Goal: Information Seeking & Learning: Learn about a topic

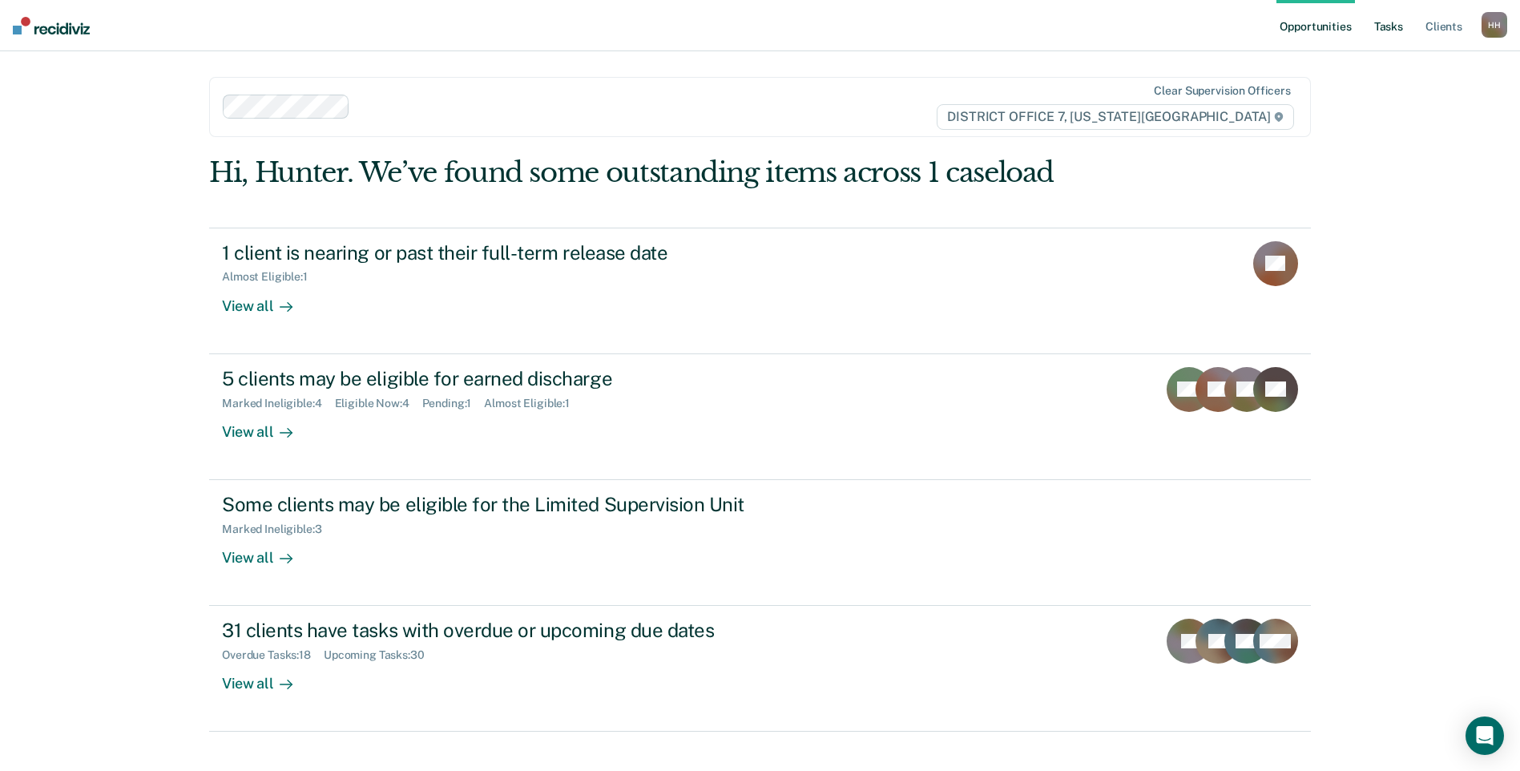
click at [1398, 31] on link "Tasks" at bounding box center [1388, 25] width 35 height 51
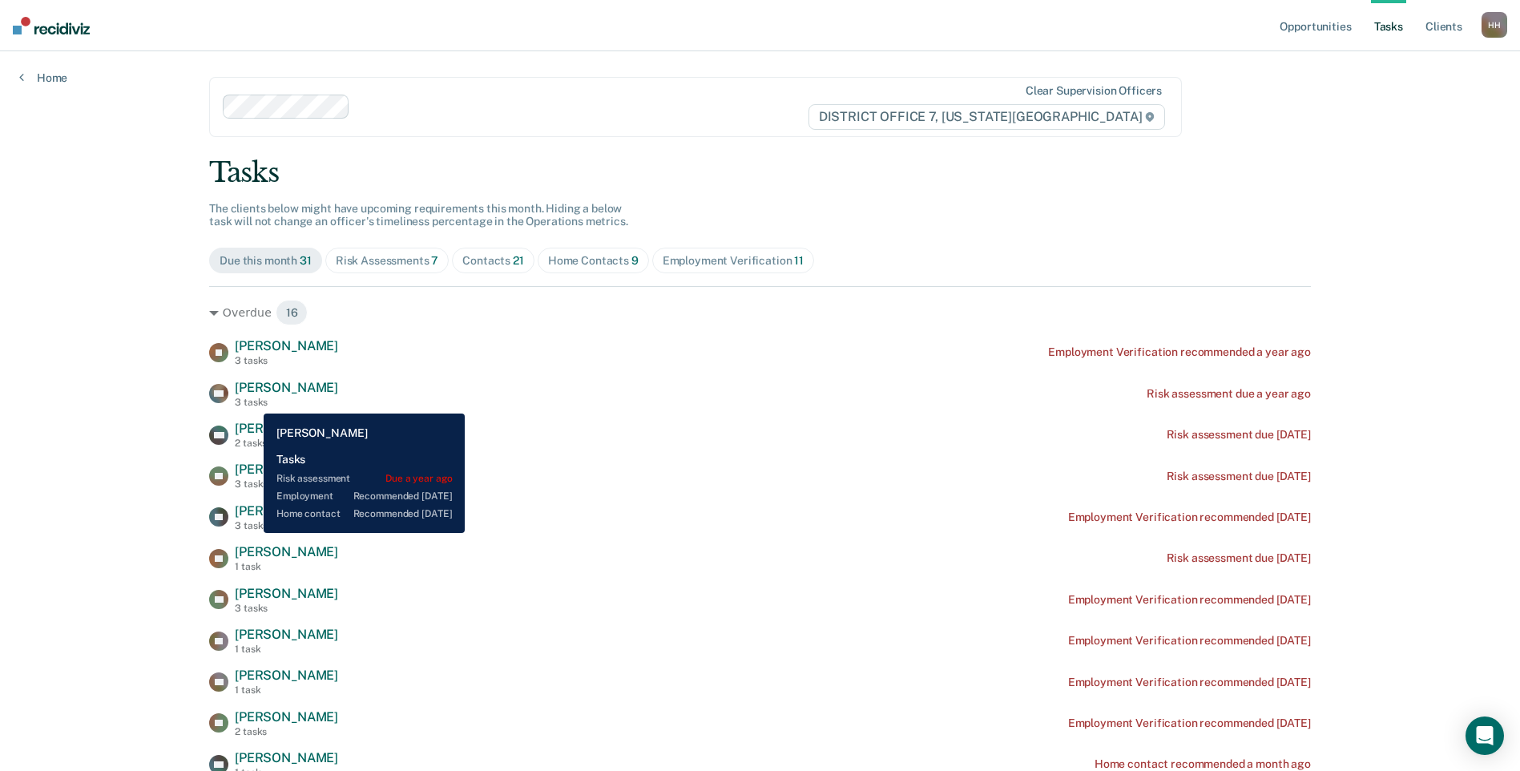
click at [252, 401] on div "3 tasks" at bounding box center [286, 402] width 103 height 11
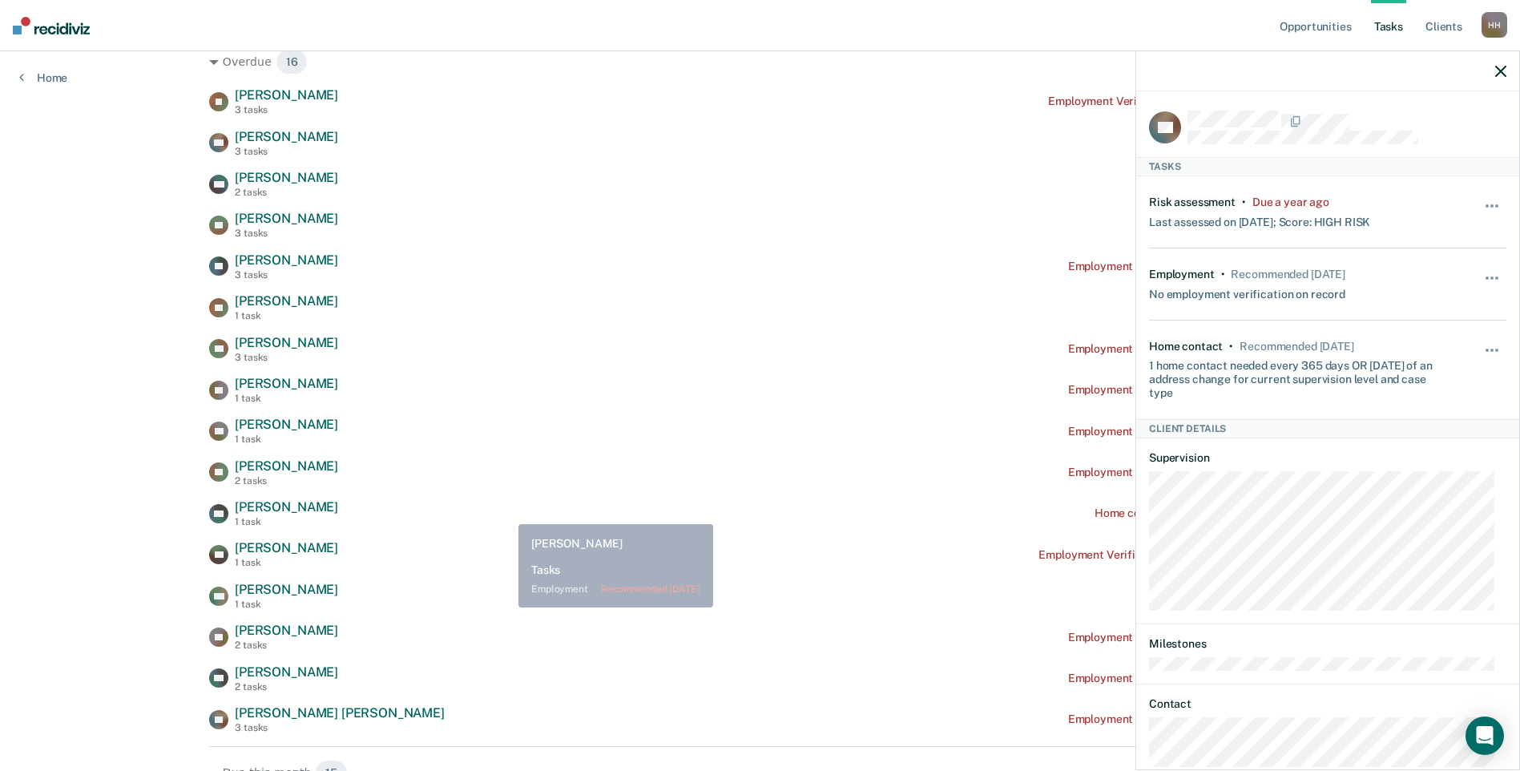
scroll to position [481, 0]
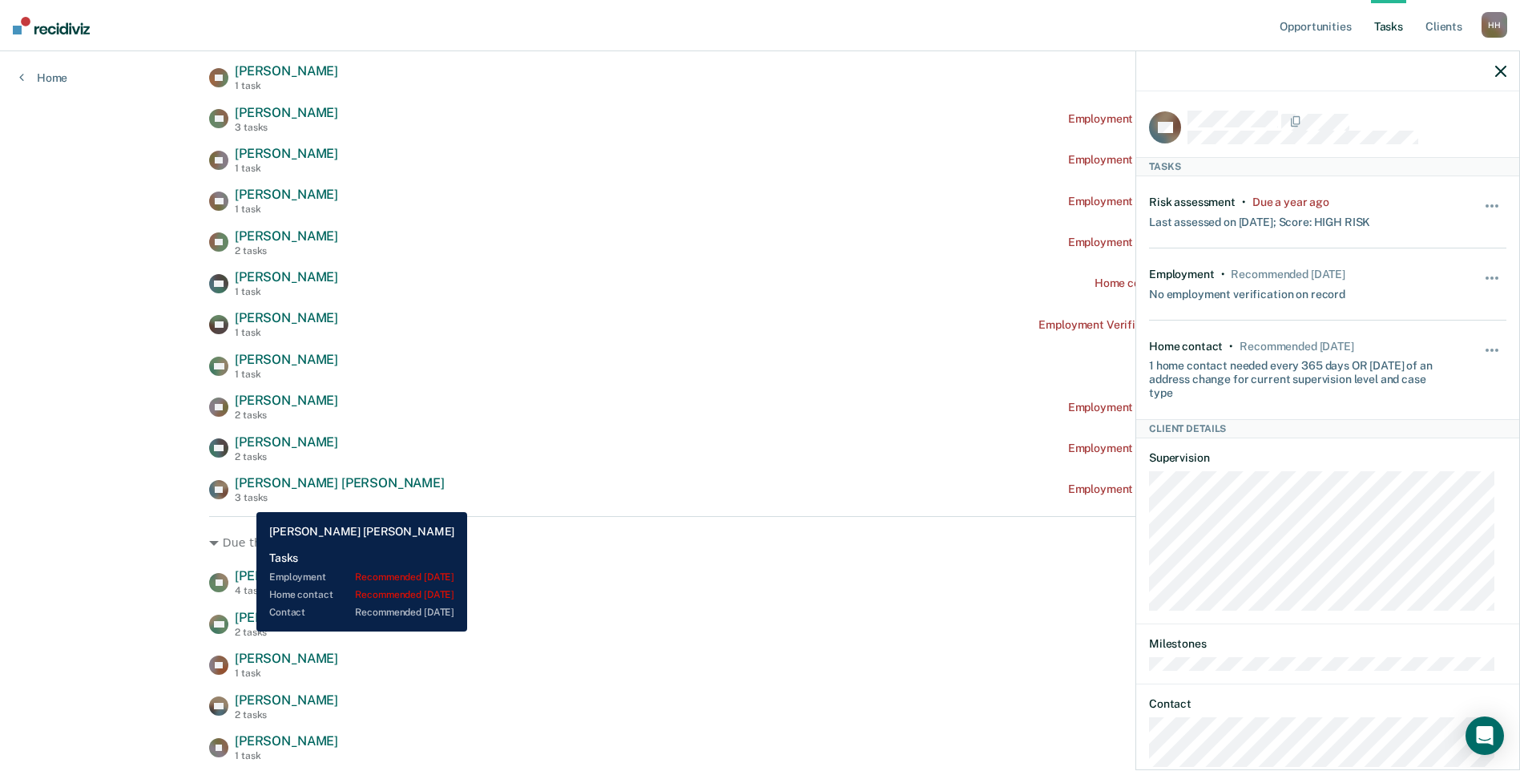
click at [244, 497] on div "3 tasks" at bounding box center [340, 497] width 210 height 11
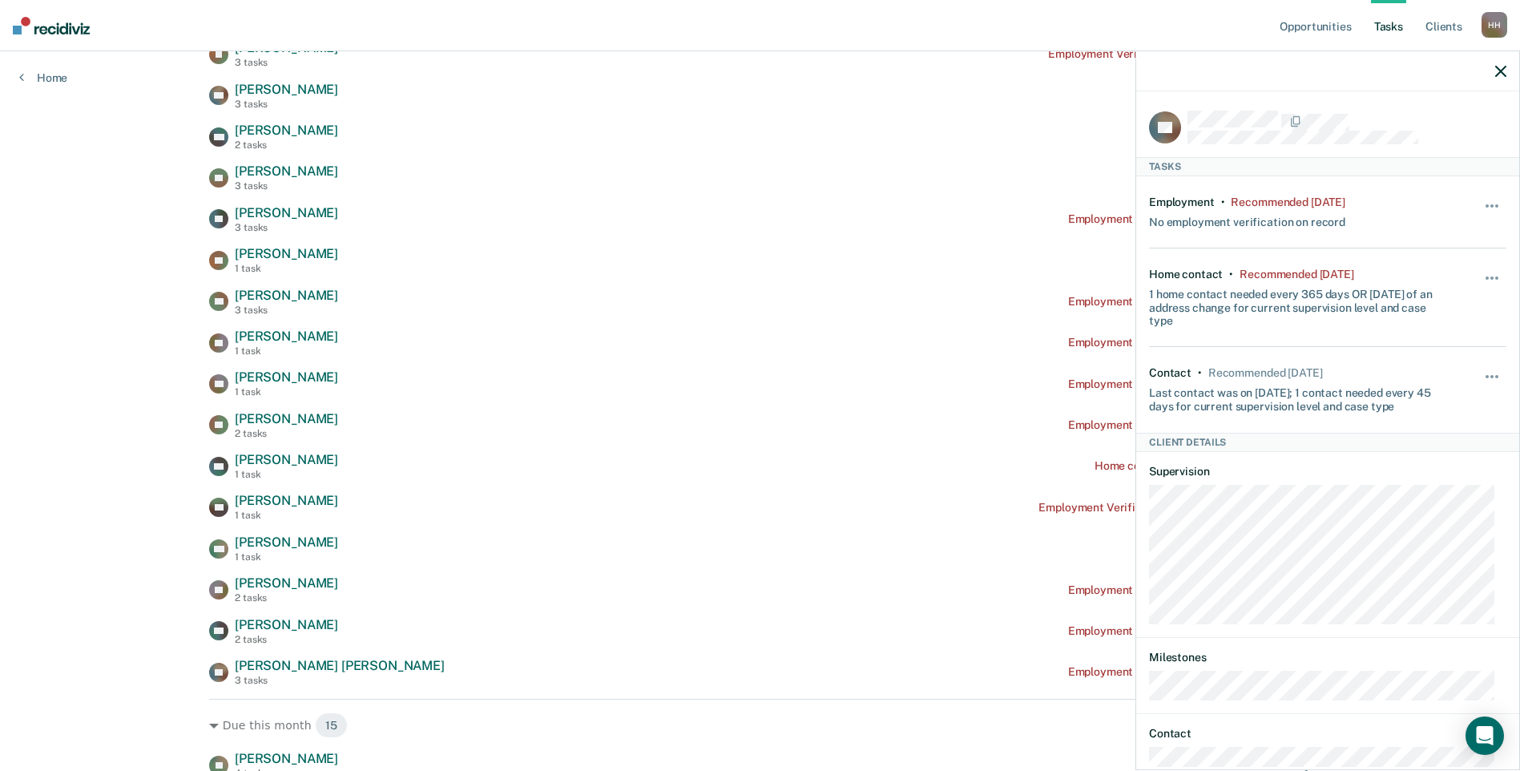
scroll to position [160, 0]
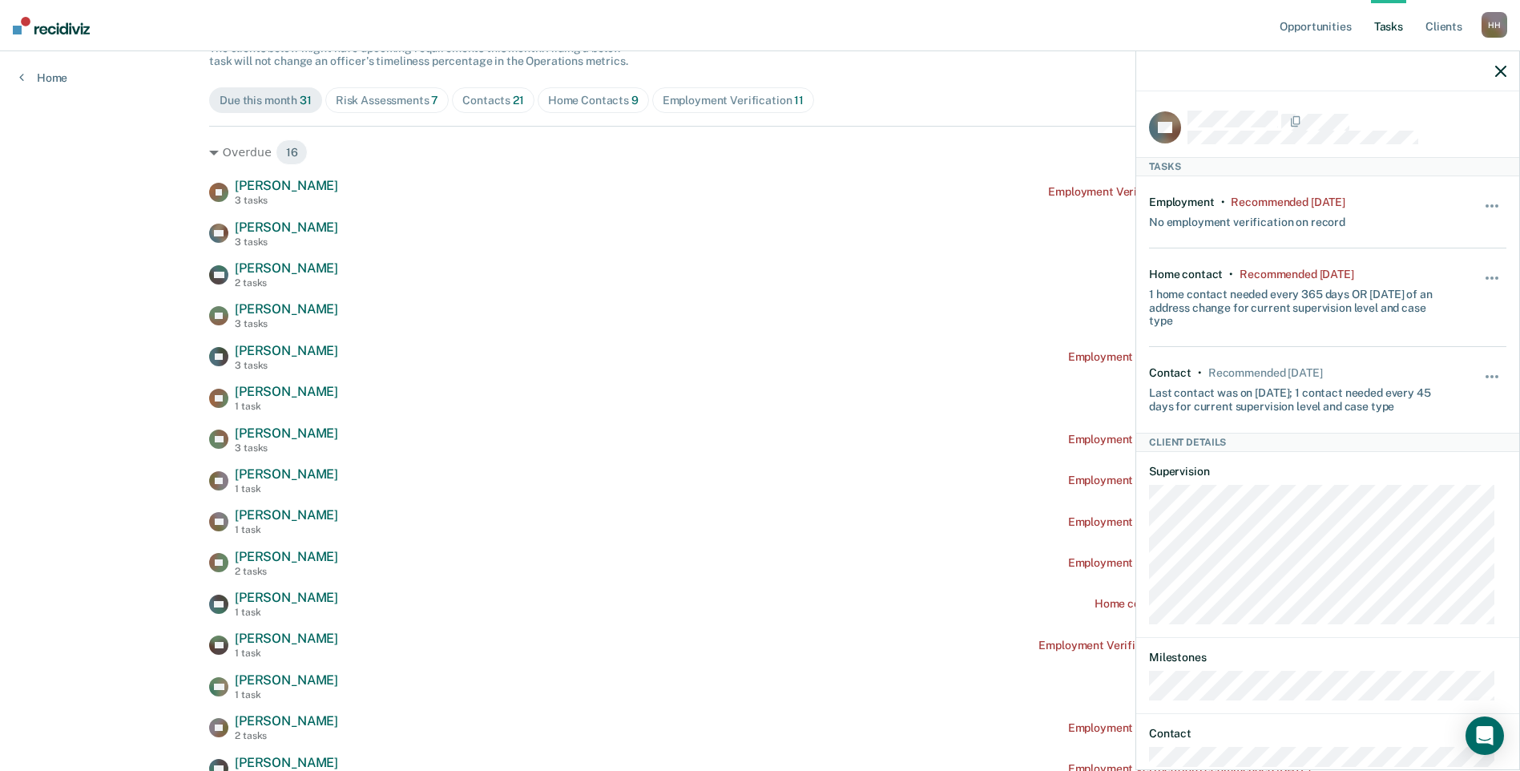
click at [1509, 69] on div at bounding box center [1327, 71] width 383 height 40
drag, startPoint x: 1497, startPoint y: 72, endPoint x: 1486, endPoint y: 75, distance: 11.5
click at [1496, 72] on icon "button" at bounding box center [1500, 71] width 11 height 11
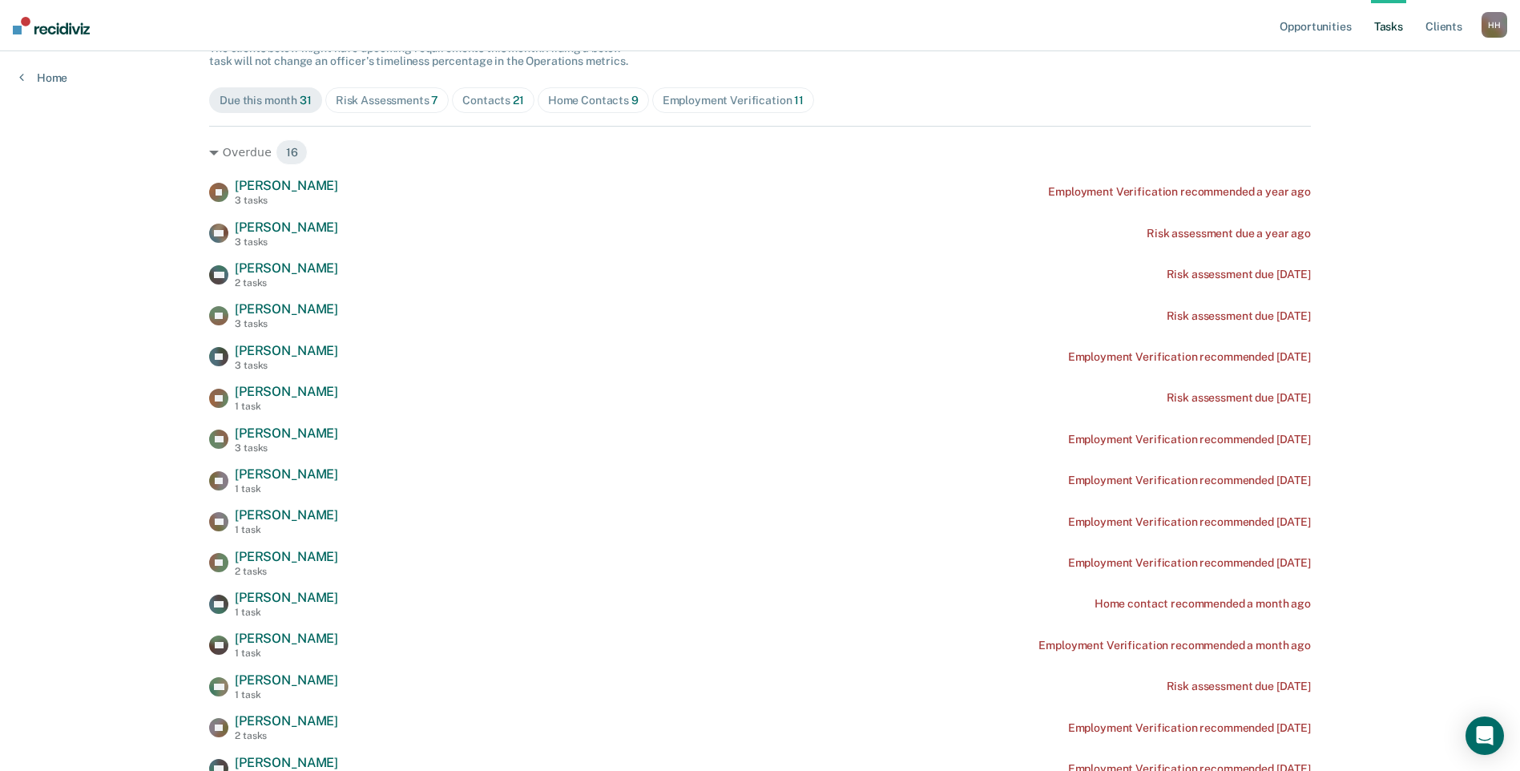
click at [565, 100] on div "Home Contacts 9" at bounding box center [593, 101] width 91 height 14
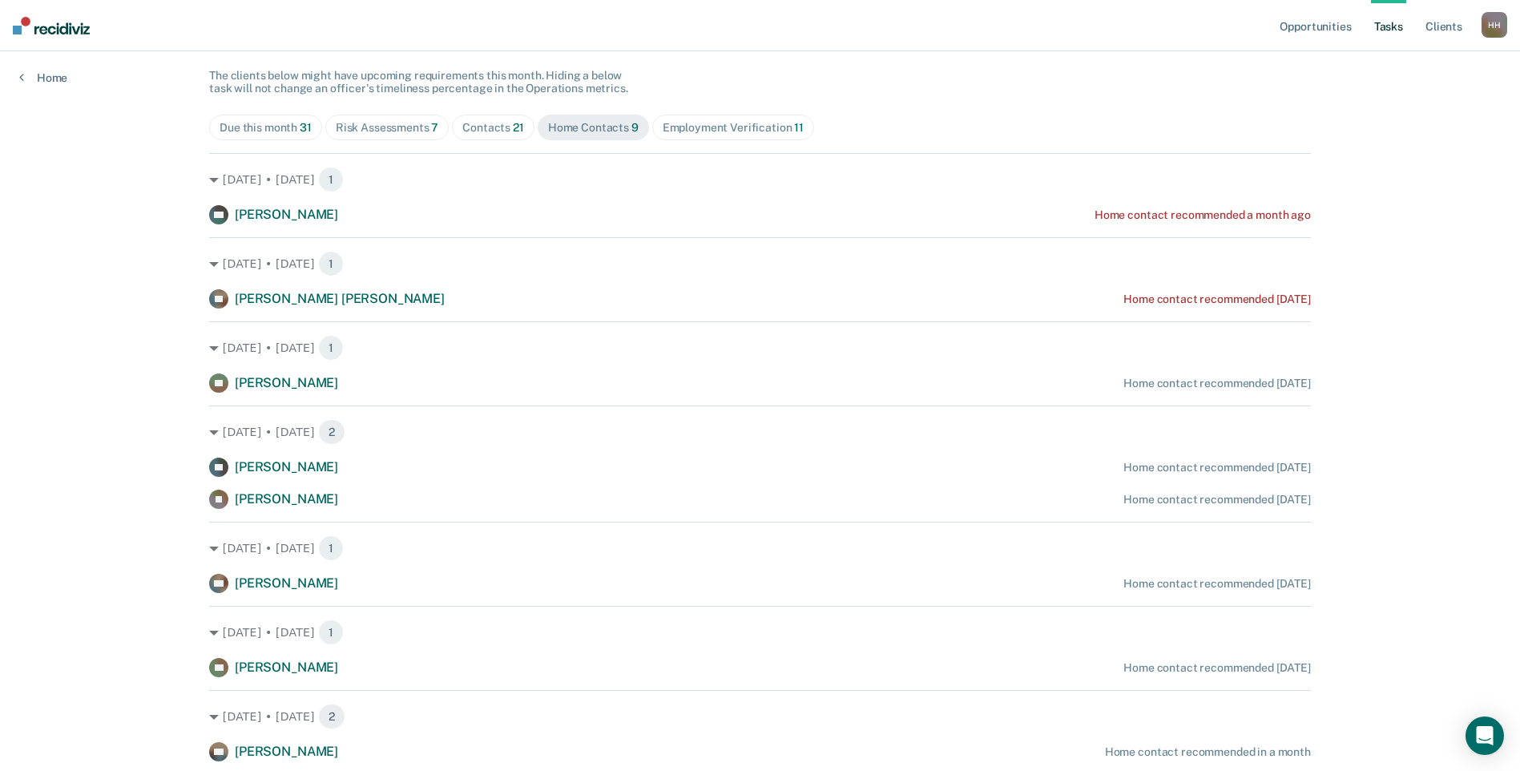
scroll to position [0, 0]
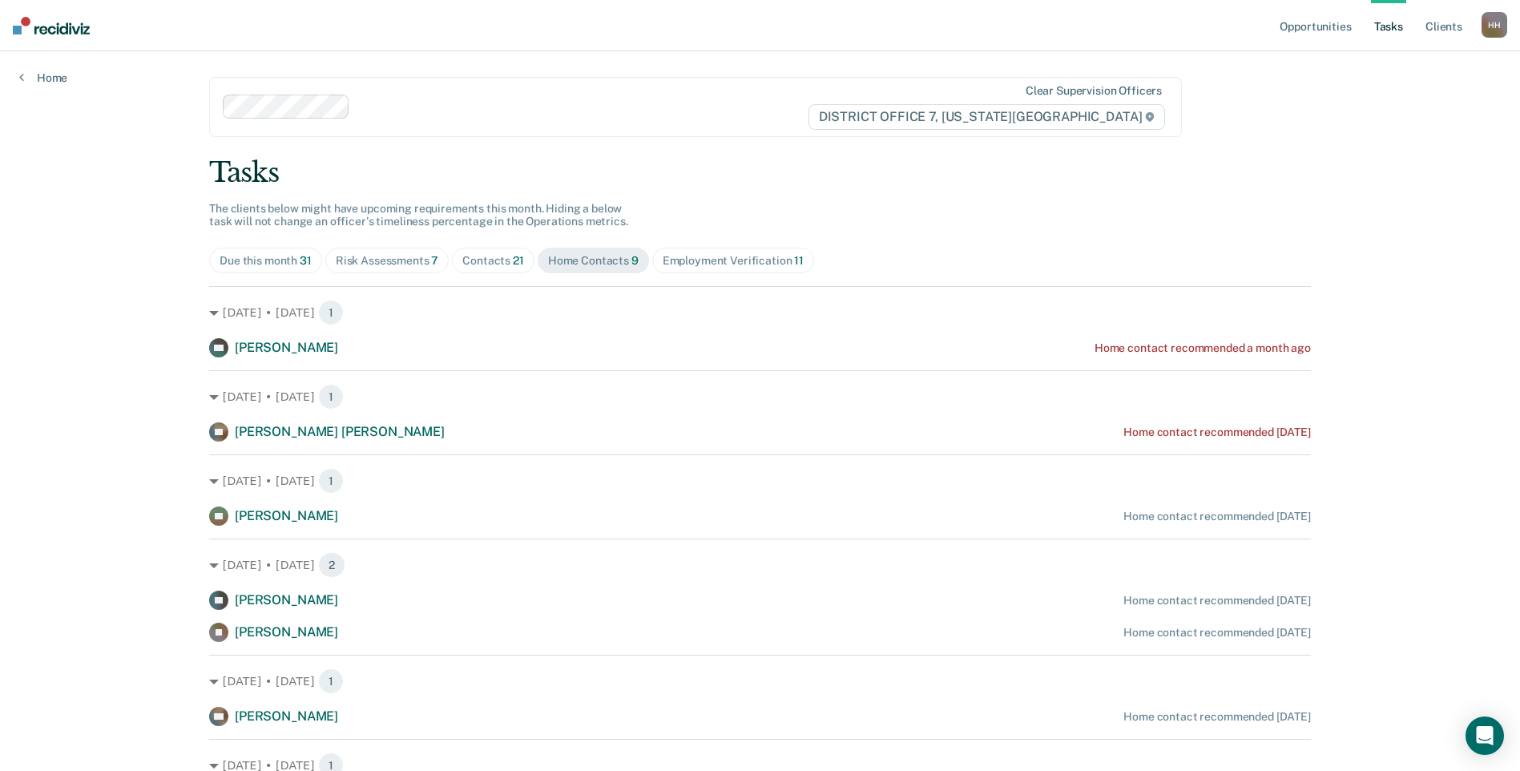
click at [68, 26] on img at bounding box center [51, 26] width 77 height 18
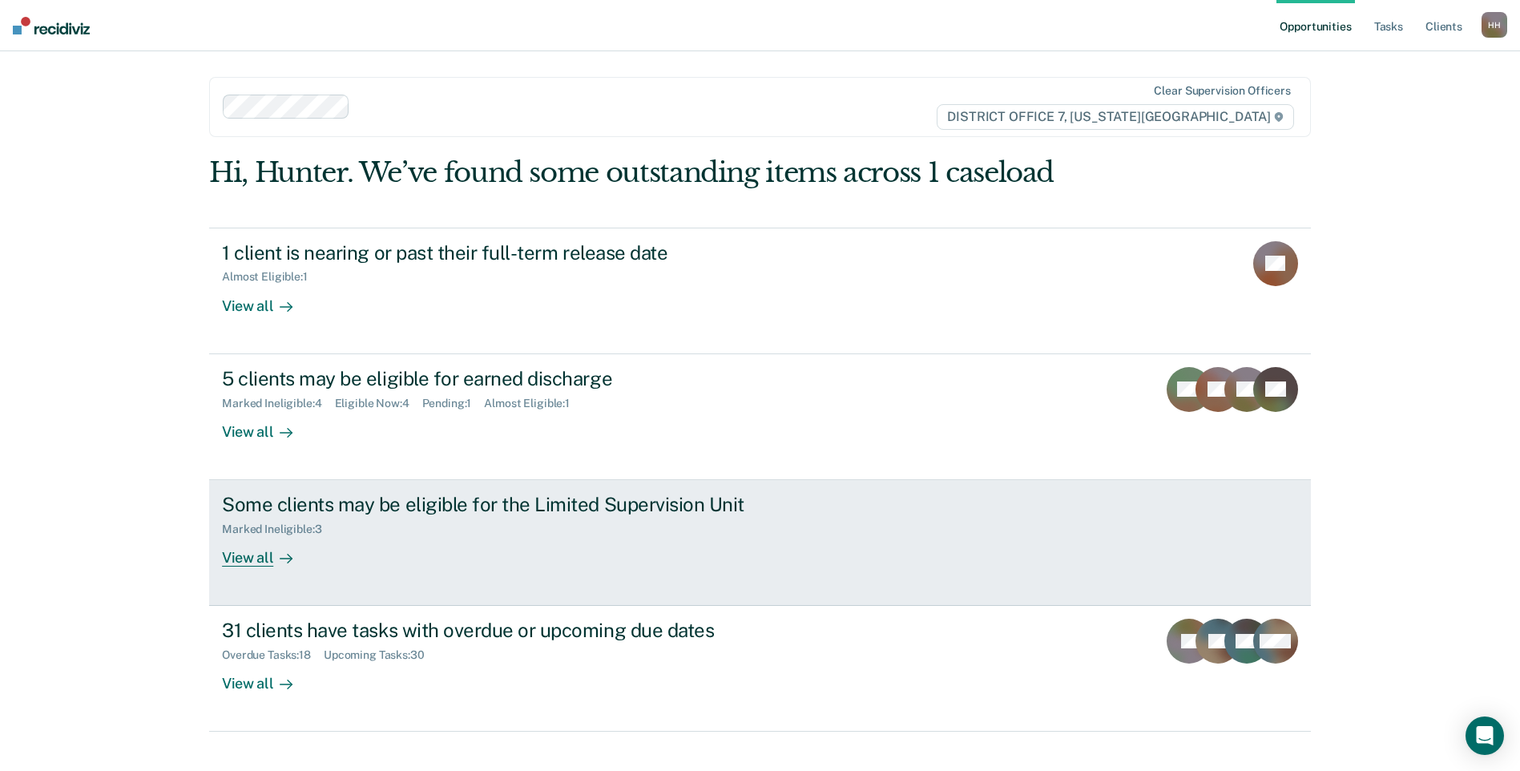
click at [355, 505] on div "Some clients may be eligible for the Limited Supervision Unit" at bounding box center [503, 504] width 562 height 23
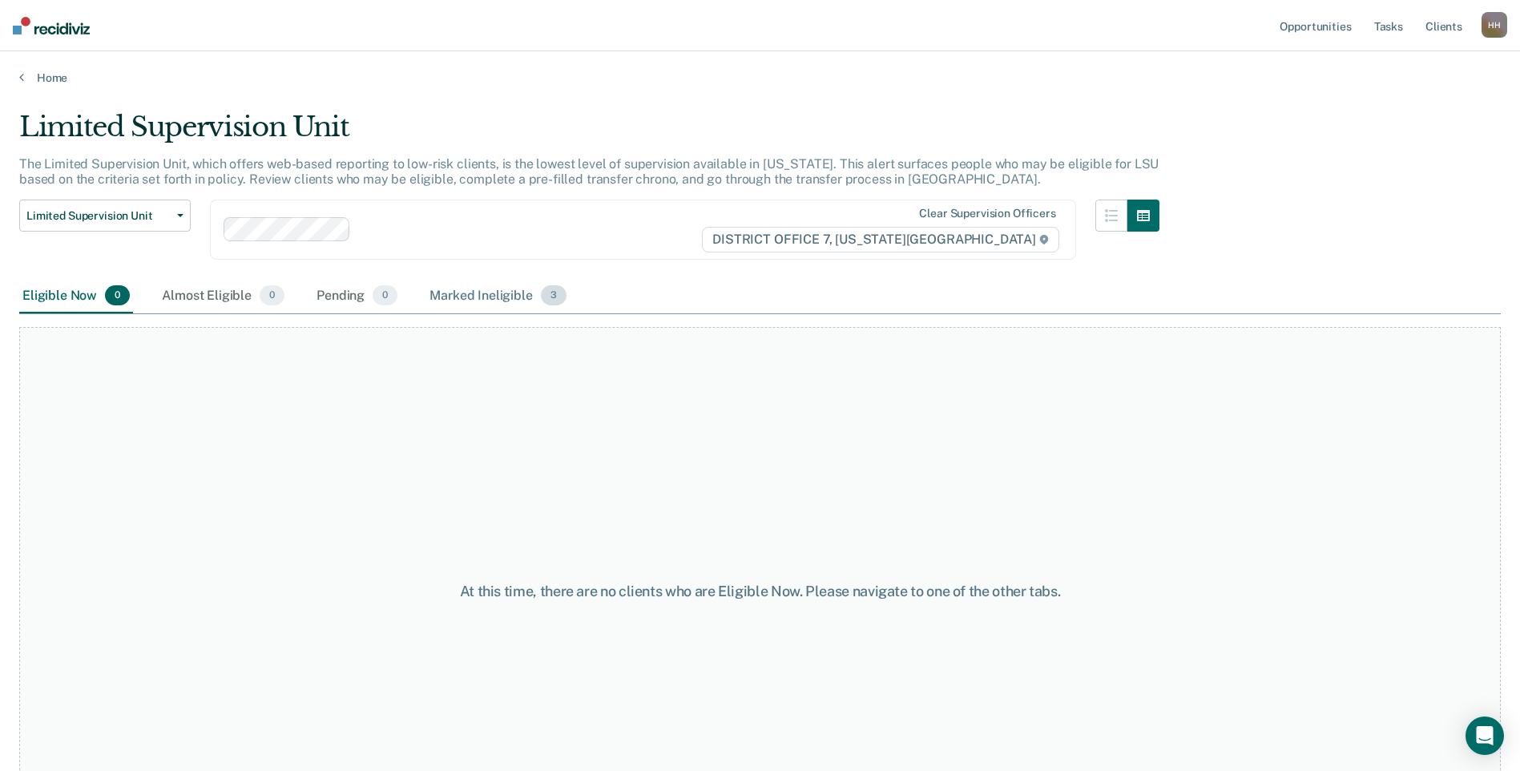
click at [459, 290] on div "Marked Ineligible 3" at bounding box center [497, 296] width 143 height 35
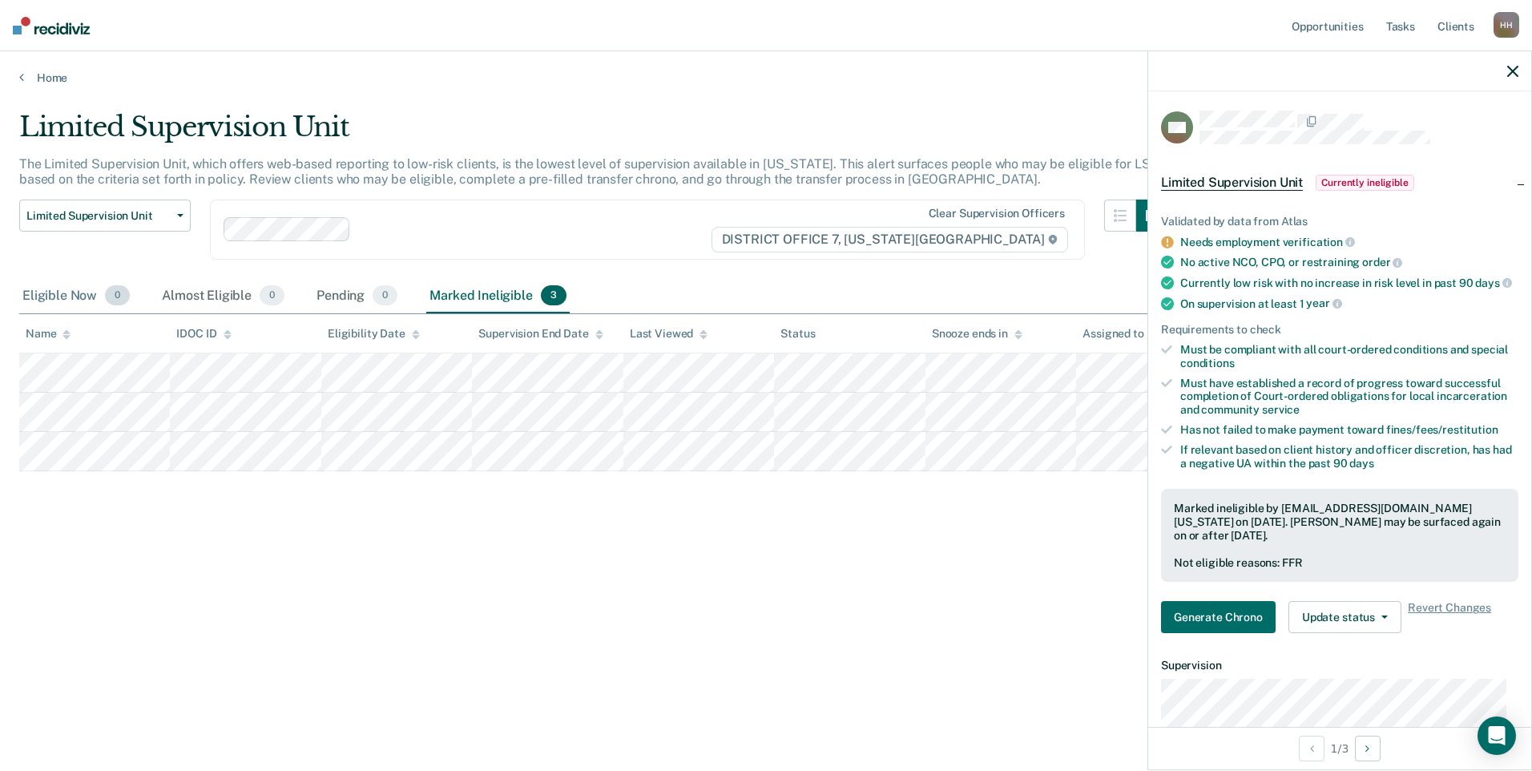
click at [70, 296] on div "Eligible Now 0" at bounding box center [76, 296] width 114 height 35
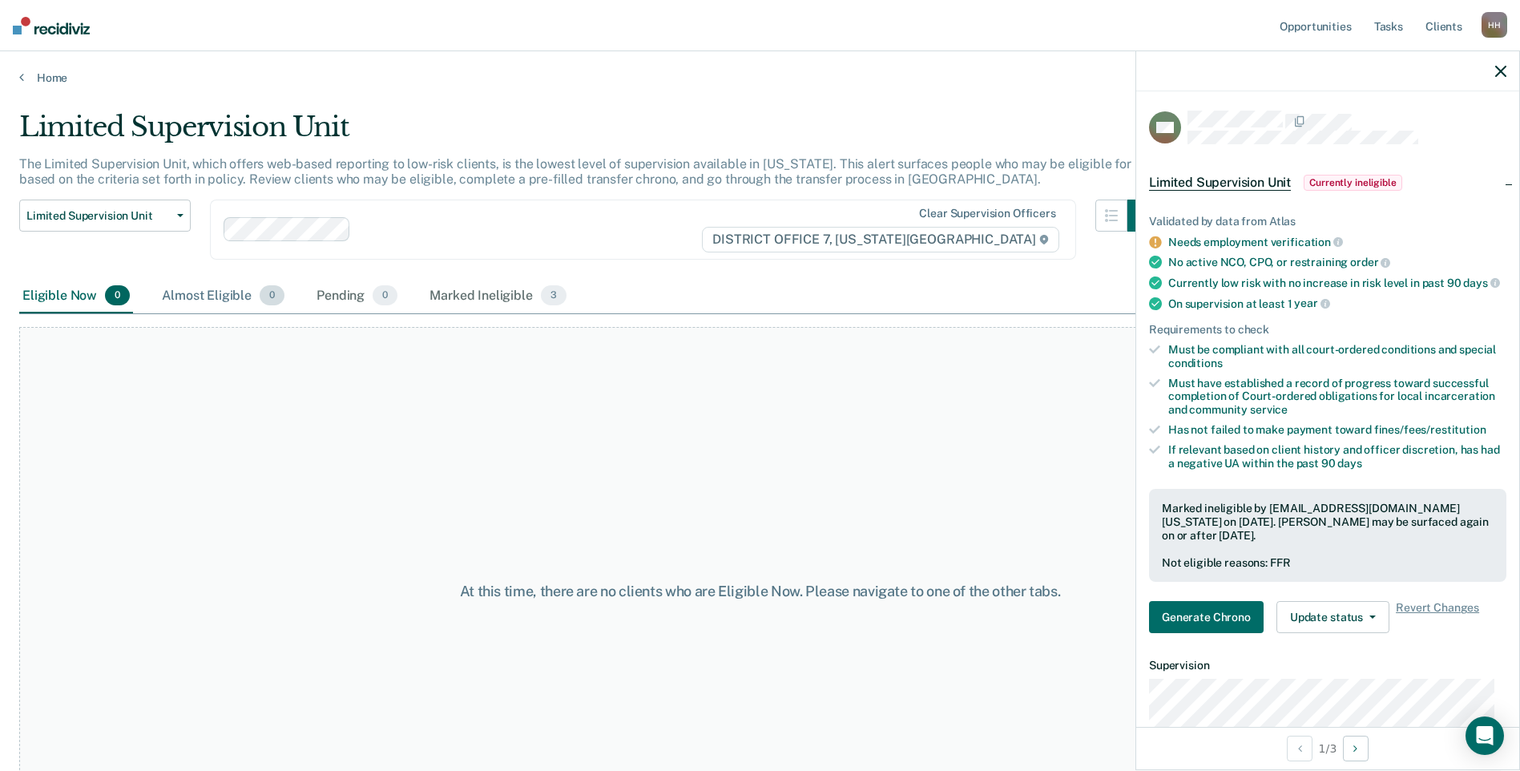
click at [193, 290] on div "Almost Eligible 0" at bounding box center [223, 296] width 129 height 35
click at [360, 295] on div "Pending 0" at bounding box center [356, 296] width 87 height 35
click at [100, 299] on div "Eligible Now 0" at bounding box center [76, 296] width 114 height 35
click at [1492, 69] on div at bounding box center [1327, 71] width 383 height 40
click at [1499, 71] on icon "button" at bounding box center [1500, 71] width 11 height 11
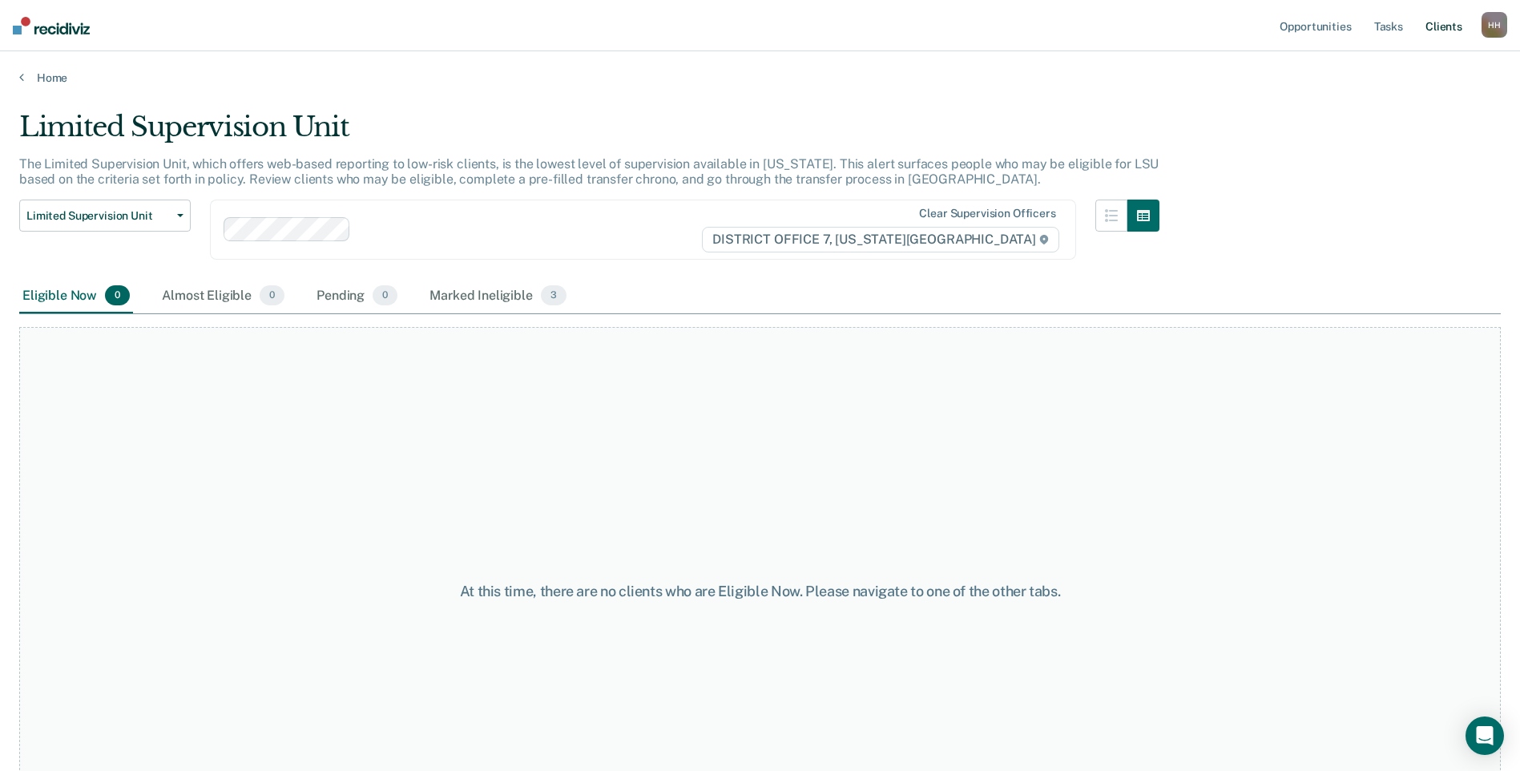
click at [1447, 32] on link "Client s" at bounding box center [1443, 25] width 43 height 51
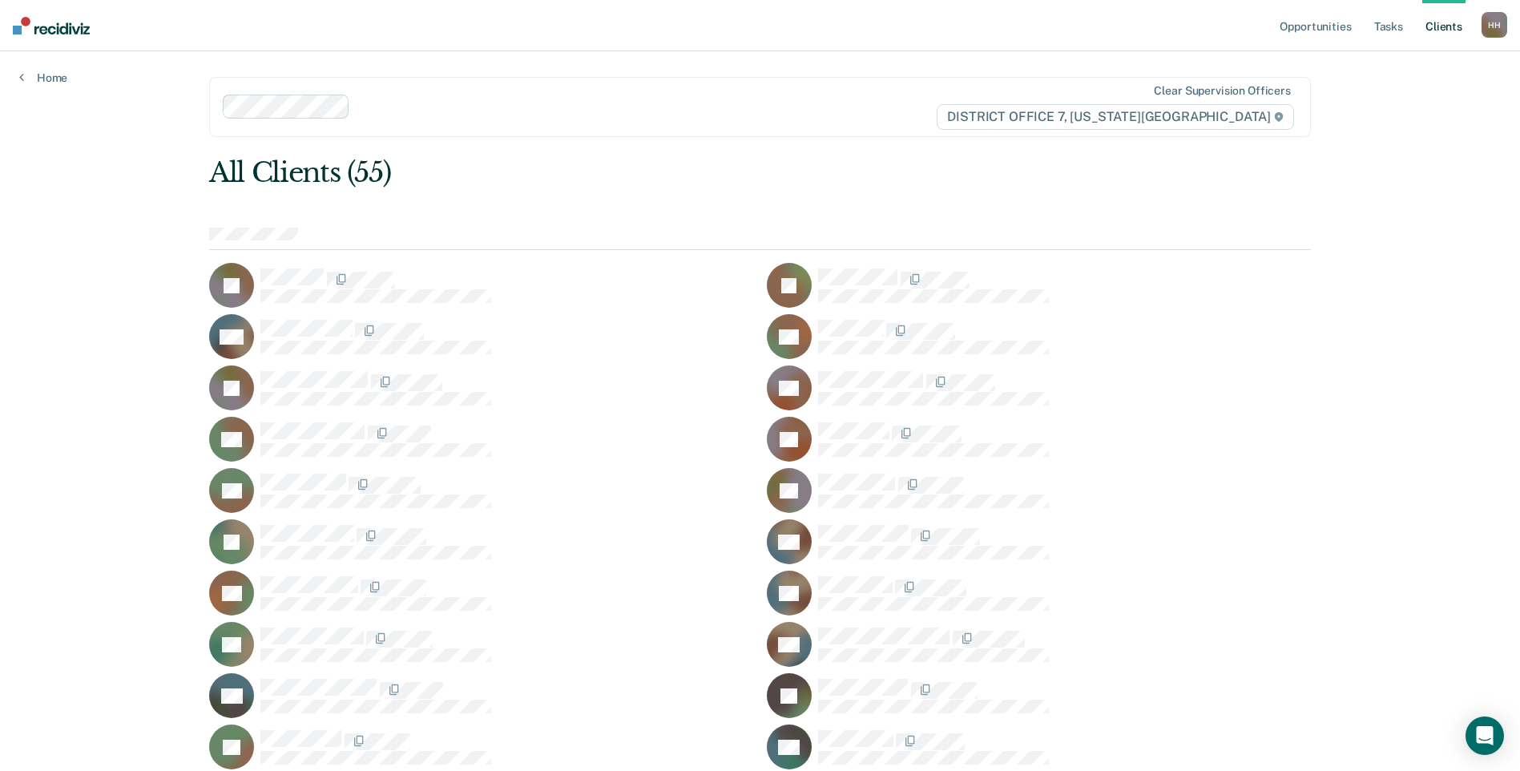
click at [68, 38] on nav "Opportunities Tasks Client s [PERSON_NAME] Profile How it works Log Out" at bounding box center [760, 25] width 1520 height 51
